Goal: Task Accomplishment & Management: Use online tool/utility

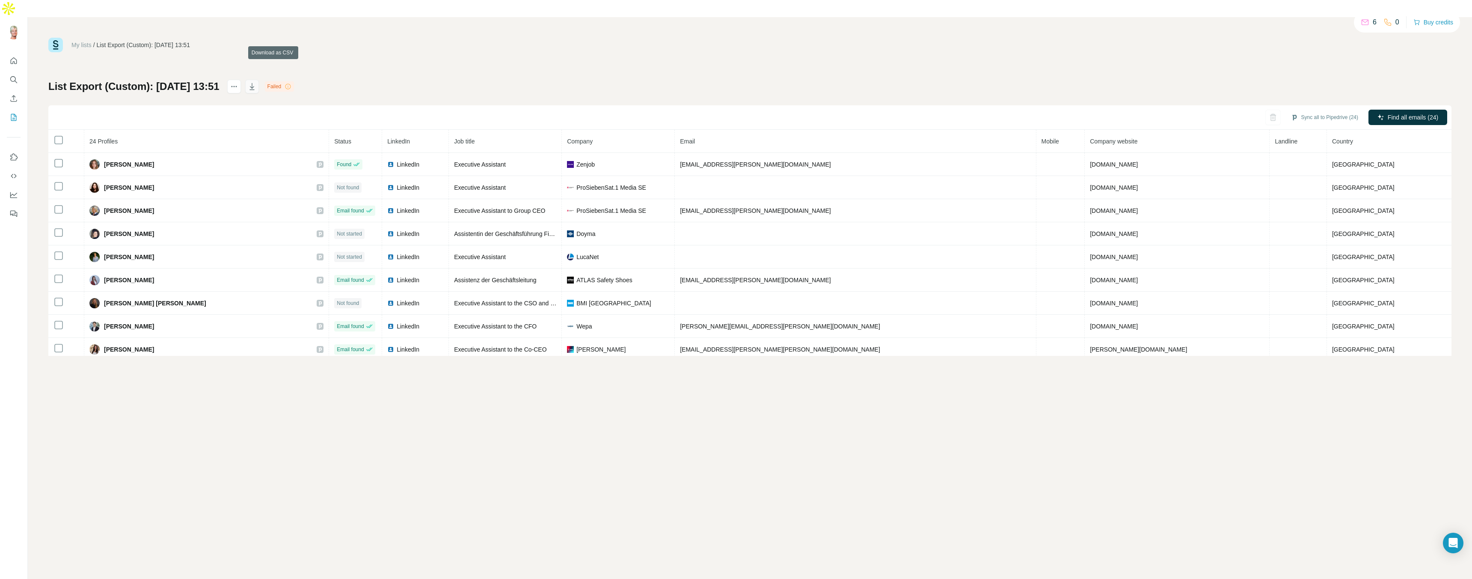
click at [256, 82] on icon "button" at bounding box center [252, 86] width 9 height 9
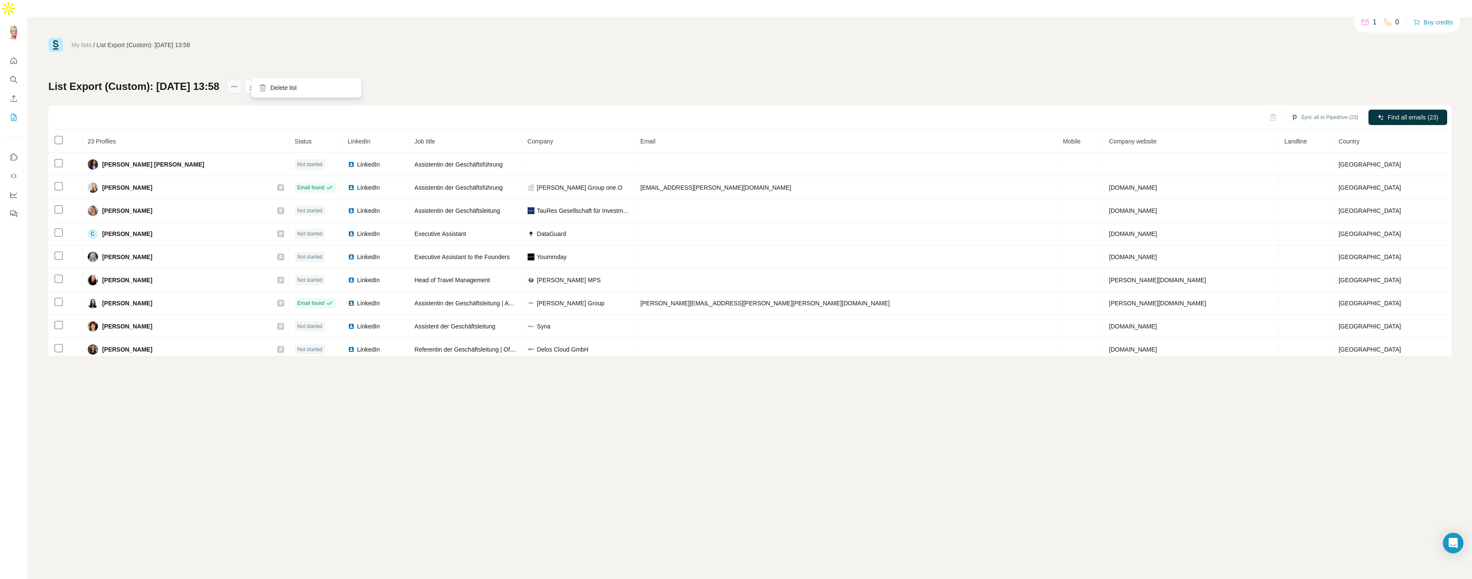
click at [241, 80] on button "actions" at bounding box center [234, 87] width 14 height 14
click at [238, 82] on icon "actions" at bounding box center [234, 86] width 9 height 9
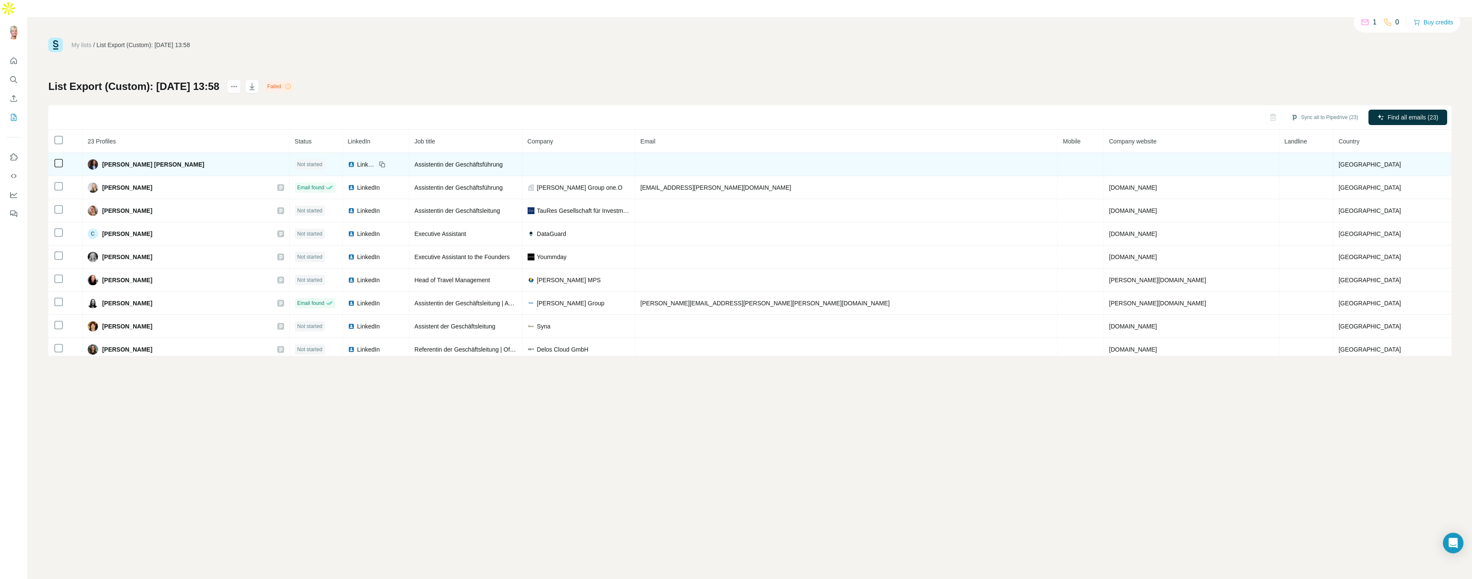
click at [807, 153] on td at bounding box center [846, 164] width 423 height 23
click at [323, 160] on span "Not started" at bounding box center [309, 164] width 25 height 8
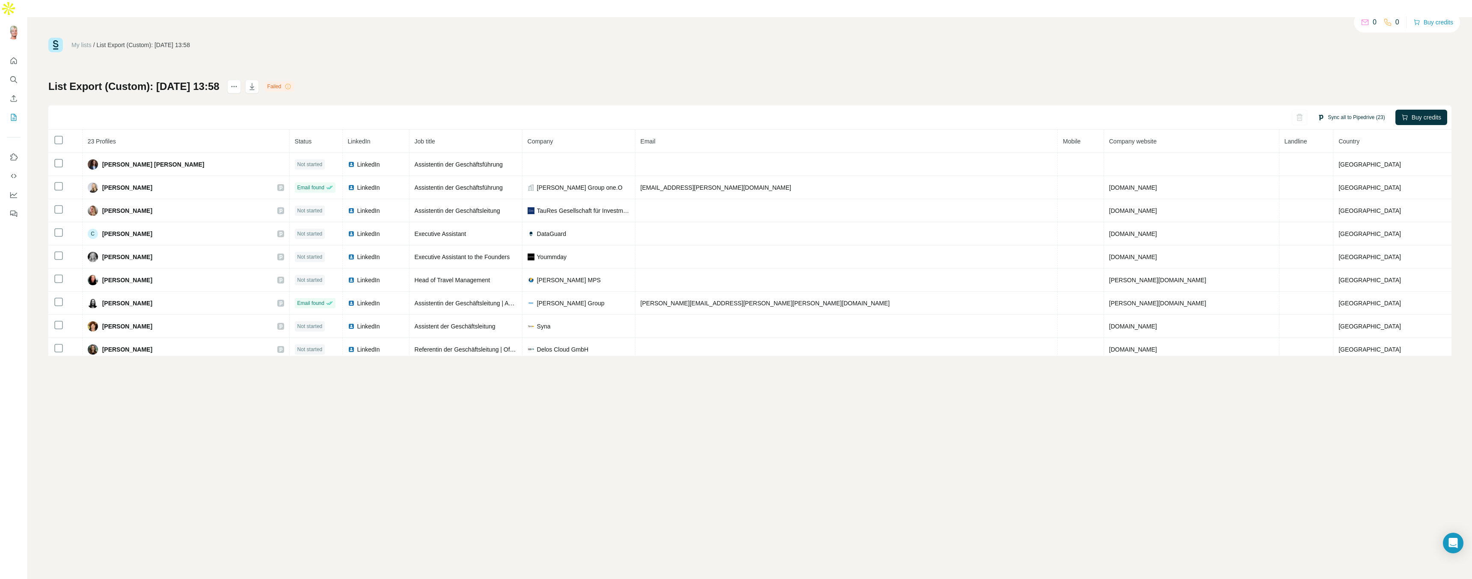
click at [1334, 111] on button "Sync all to Pipedrive (23)" at bounding box center [1351, 117] width 79 height 13
click at [1277, 430] on div "My lists / List Export (Custom): [DATE] 13:58 0 0 Buy credits List Export (Cust…" at bounding box center [750, 306] width 1444 height 579
click at [256, 82] on icon "button" at bounding box center [252, 86] width 9 height 9
